Goal: Task Accomplishment & Management: Complete application form

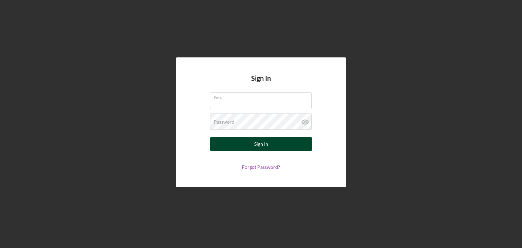
type input "[EMAIL_ADDRESS][DOMAIN_NAME]"
drag, startPoint x: 257, startPoint y: 145, endPoint x: 248, endPoint y: 144, distance: 9.2
click at [257, 145] on div "Sign In" at bounding box center [261, 144] width 14 height 14
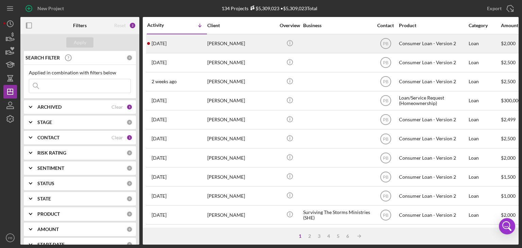
click at [223, 44] on div "[PERSON_NAME]" at bounding box center [241, 44] width 68 height 18
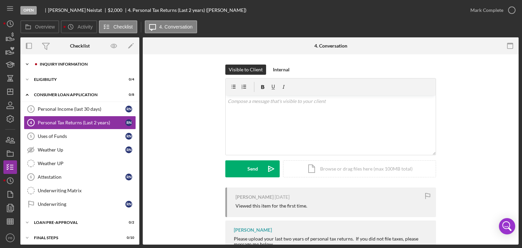
click at [78, 61] on div "Icon/Expander Inquiry Information 0 / 8" at bounding box center [79, 64] width 119 height 14
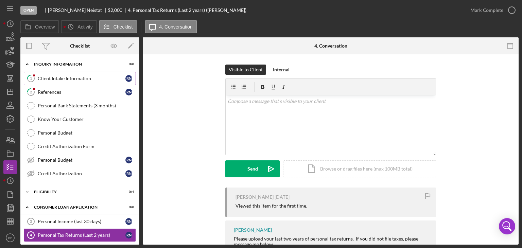
click at [73, 76] on div "Client Intake Information" at bounding box center [82, 78] width 88 height 5
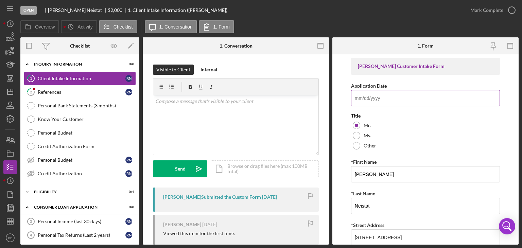
click at [375, 90] on input "Application Date" at bounding box center [425, 98] width 149 height 16
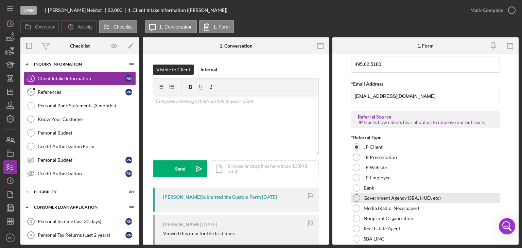
scroll to position [521, 0]
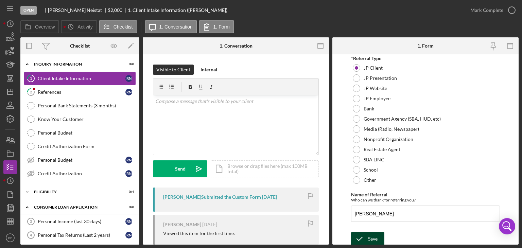
type input "[DATE]"
click at [369, 236] on div "Save" at bounding box center [373, 239] width 10 height 14
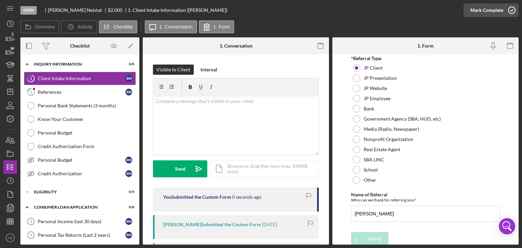
click at [488, 11] on div "Mark Complete" at bounding box center [487, 10] width 33 height 14
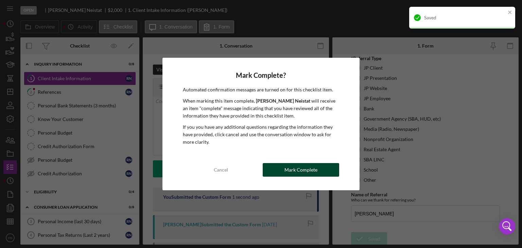
click at [307, 170] on div "Mark Complete" at bounding box center [301, 170] width 33 height 14
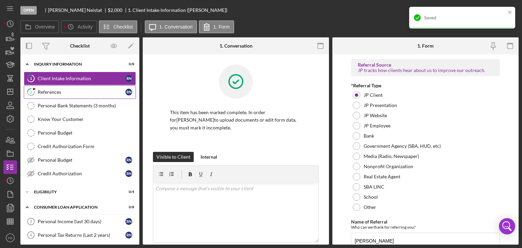
scroll to position [0, 0]
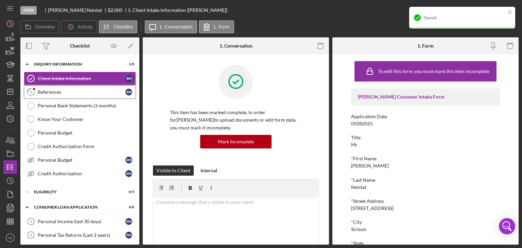
click at [46, 88] on link "2 References R N" at bounding box center [80, 92] width 112 height 14
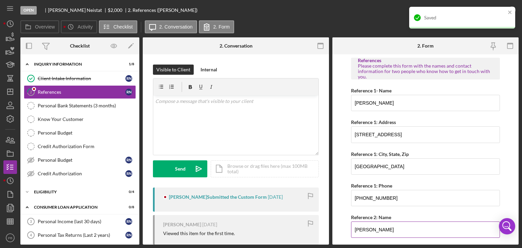
scroll to position [112, 0]
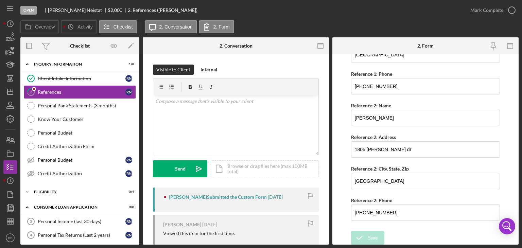
click at [496, 2] on div "Mark Complete" at bounding box center [491, 10] width 55 height 20
click at [494, 11] on div "Mark Complete" at bounding box center [487, 10] width 33 height 14
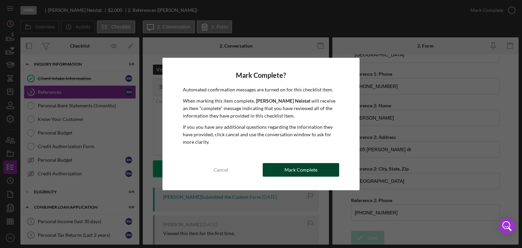
click at [301, 173] on div "Mark Complete" at bounding box center [301, 170] width 33 height 14
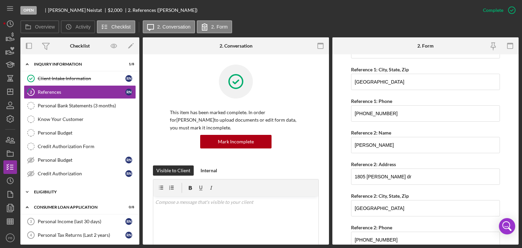
scroll to position [139, 0]
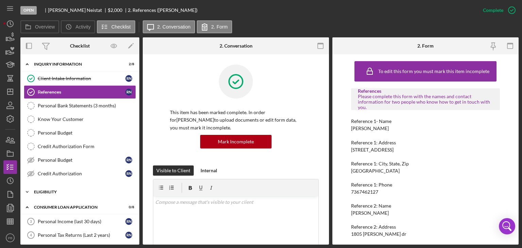
click at [50, 192] on div "Eligibility" at bounding box center [82, 192] width 97 height 4
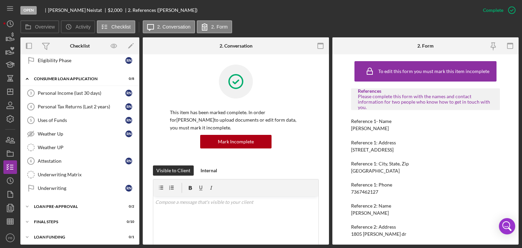
scroll to position [17, 0]
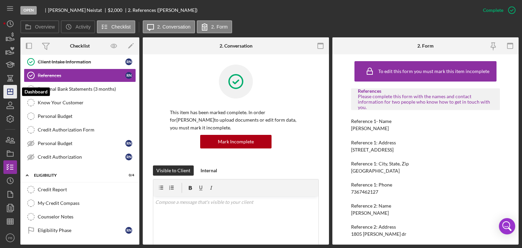
click at [10, 90] on line "button" at bounding box center [10, 90] width 0 height 3
